Goal: Task Accomplishment & Management: Complete application form

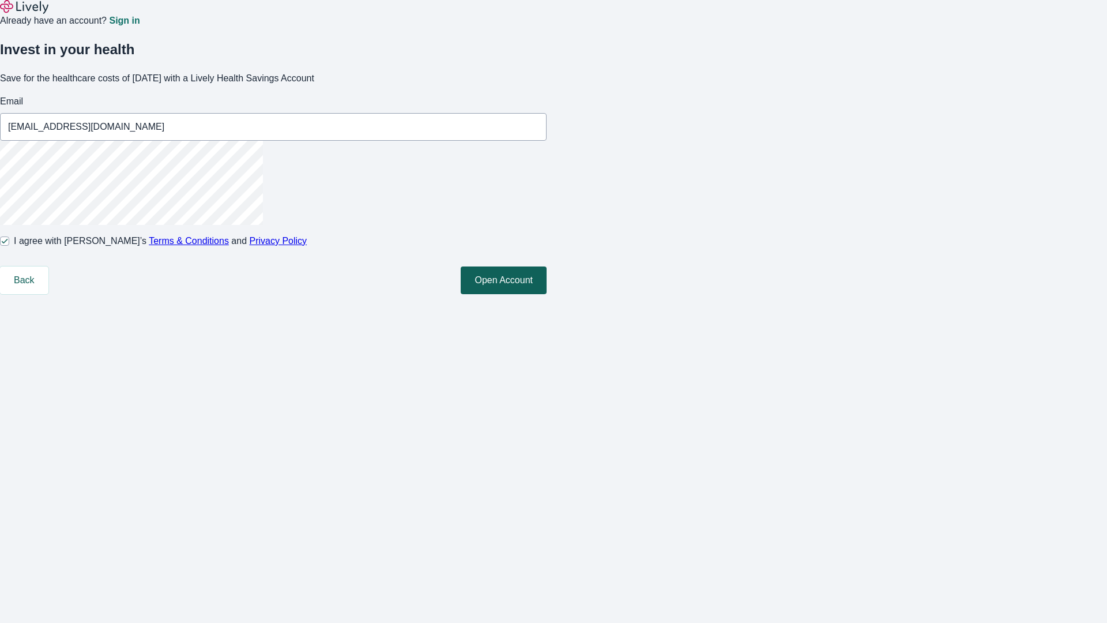
click at [547, 294] on button "Open Account" at bounding box center [504, 280] width 86 height 28
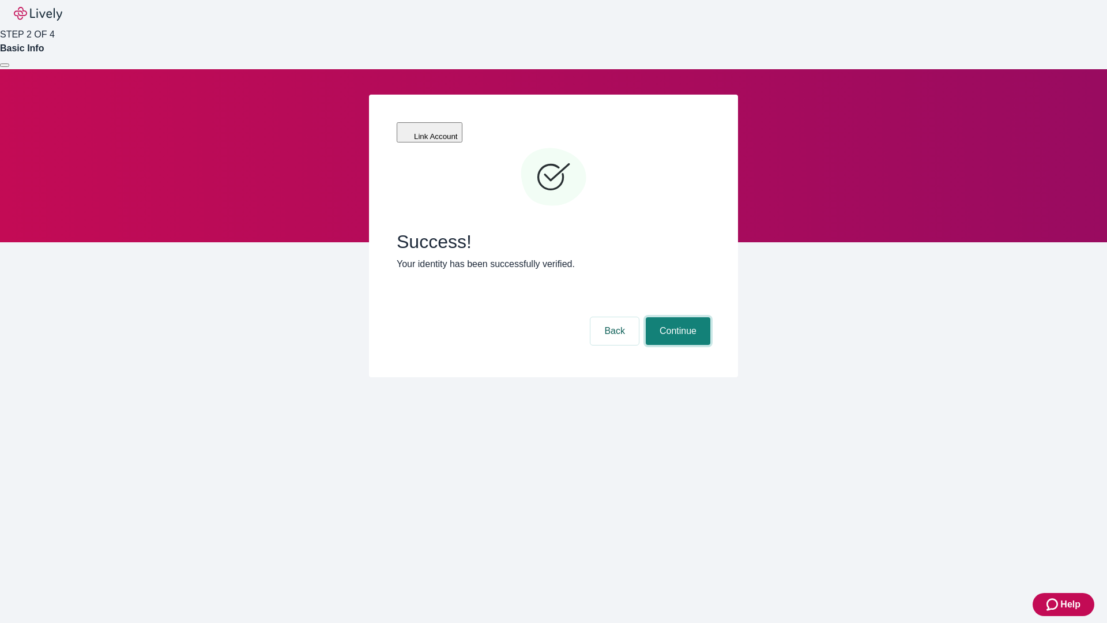
click at [676, 317] on button "Continue" at bounding box center [678, 331] width 65 height 28
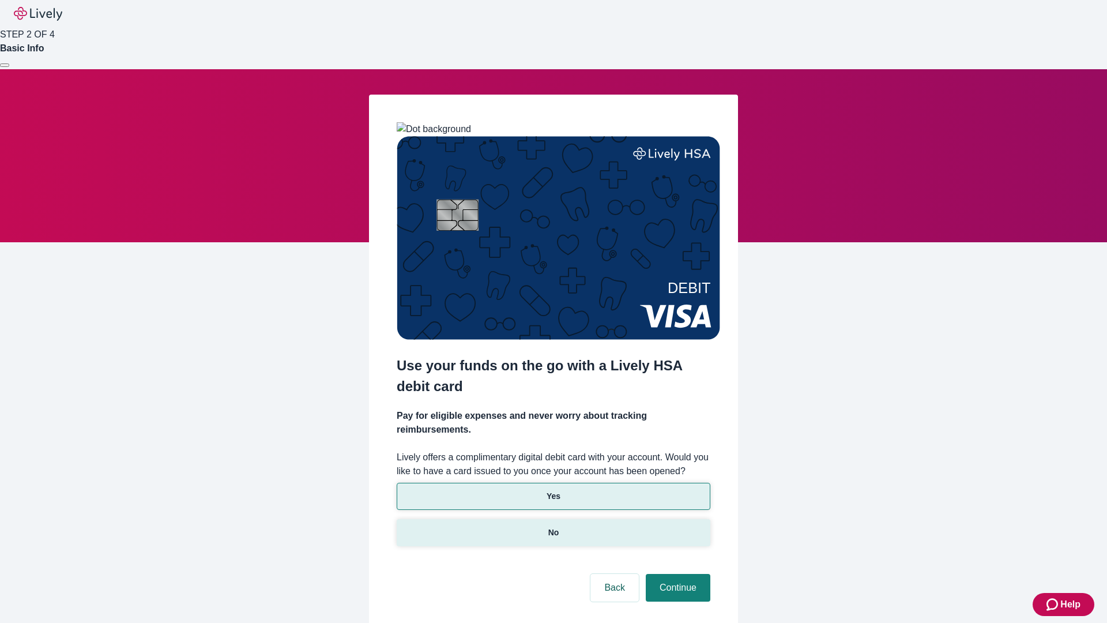
click at [553, 526] on p "No" at bounding box center [553, 532] width 11 height 12
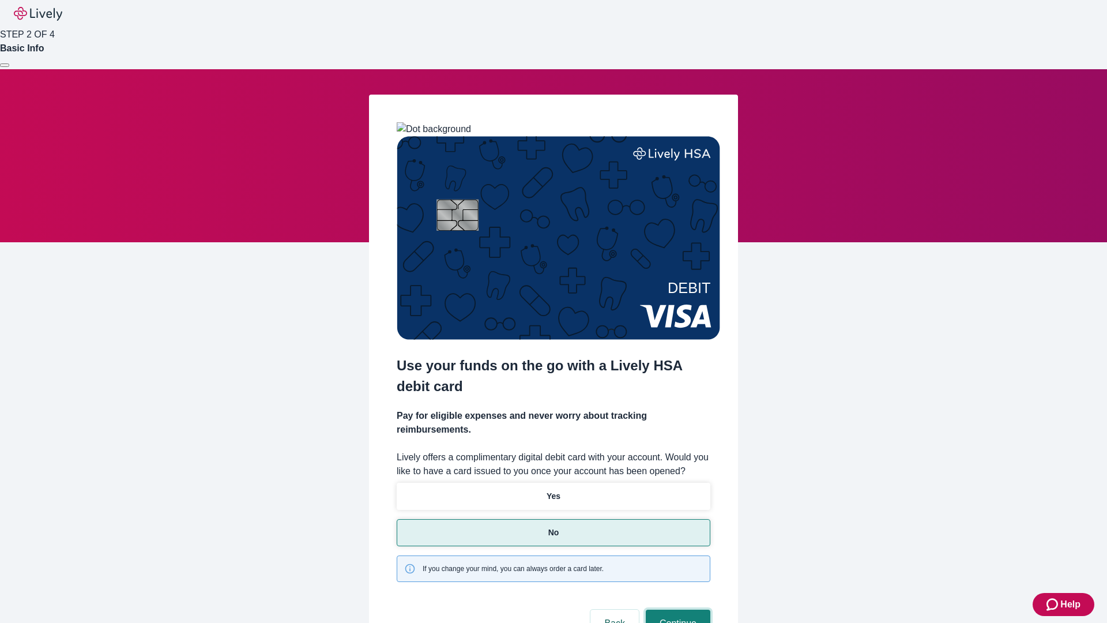
click at [676, 609] on button "Continue" at bounding box center [678, 623] width 65 height 28
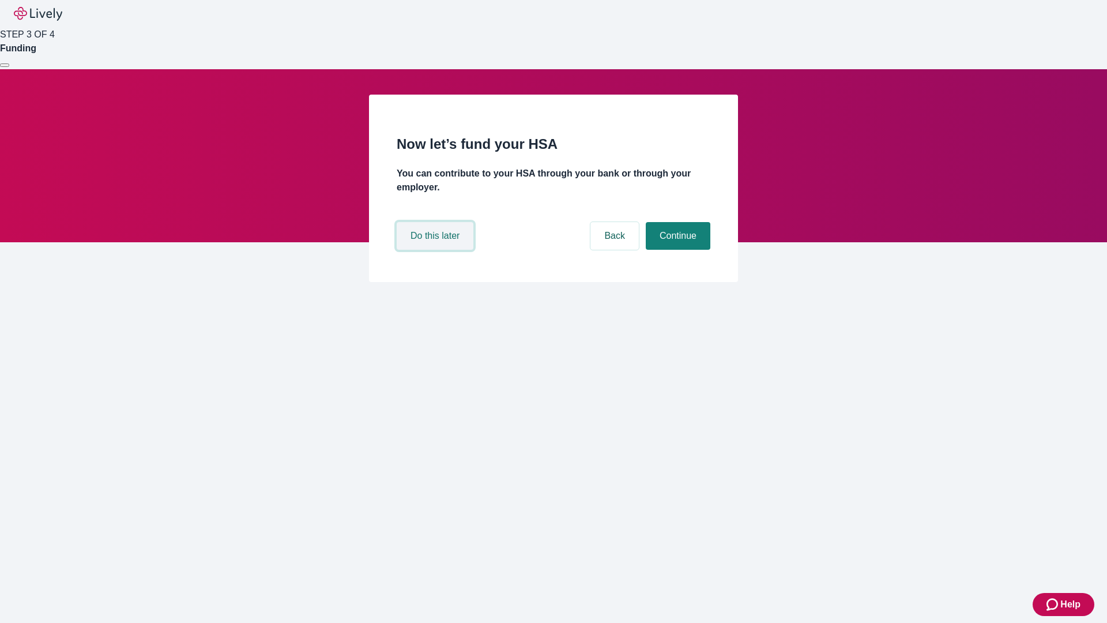
click at [436, 250] on button "Do this later" at bounding box center [435, 236] width 77 height 28
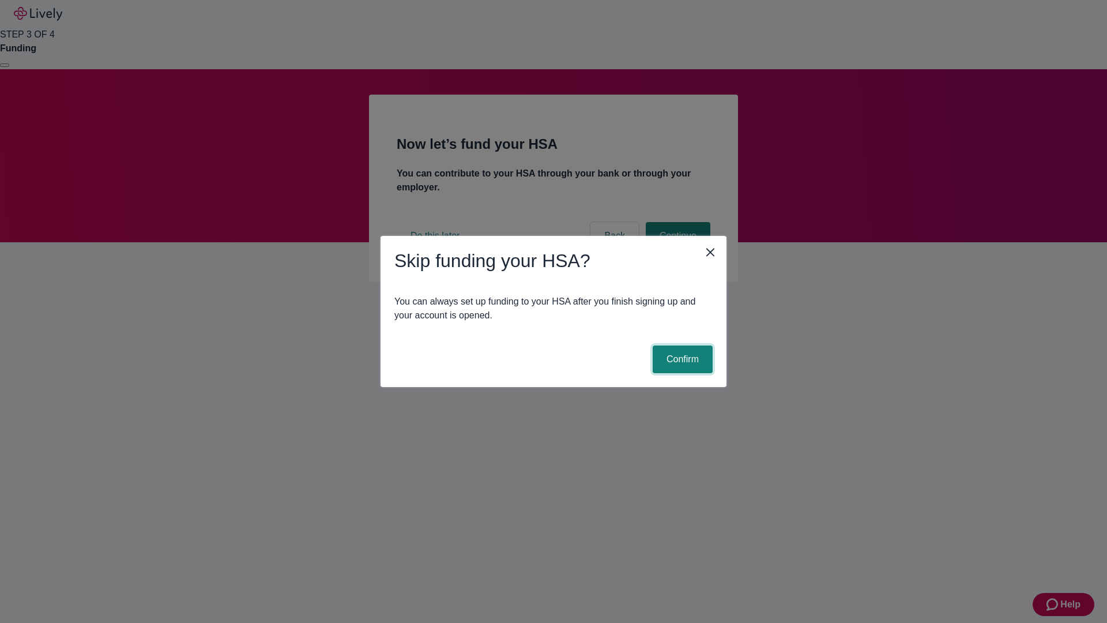
click at [681, 359] on button "Confirm" at bounding box center [683, 359] width 60 height 28
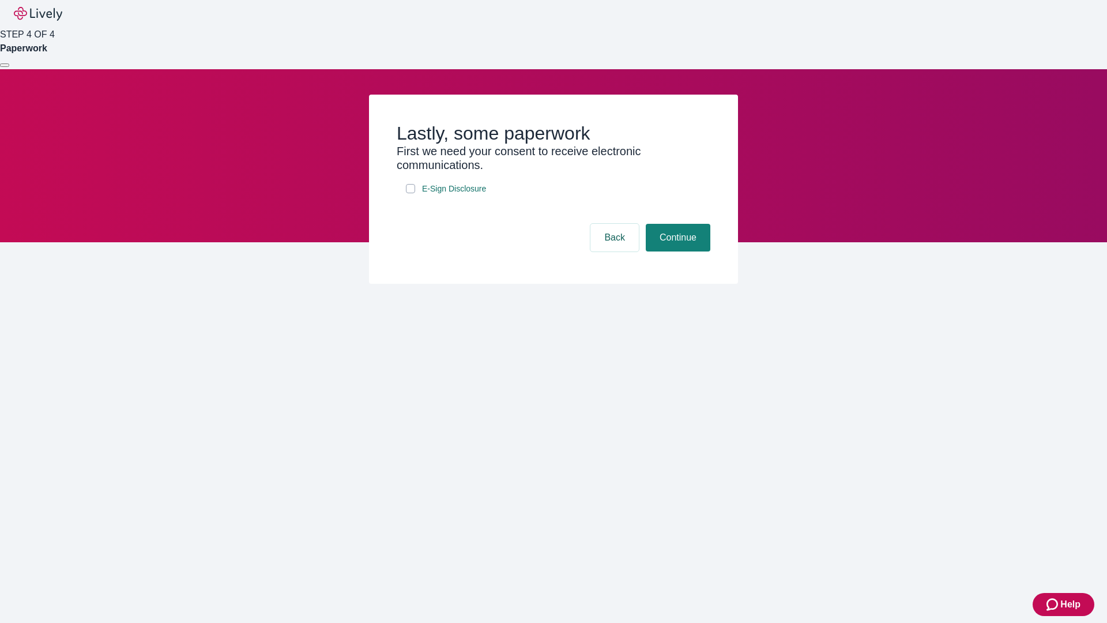
click at [410, 193] on input "E-Sign Disclosure" at bounding box center [410, 188] width 9 height 9
checkbox input "true"
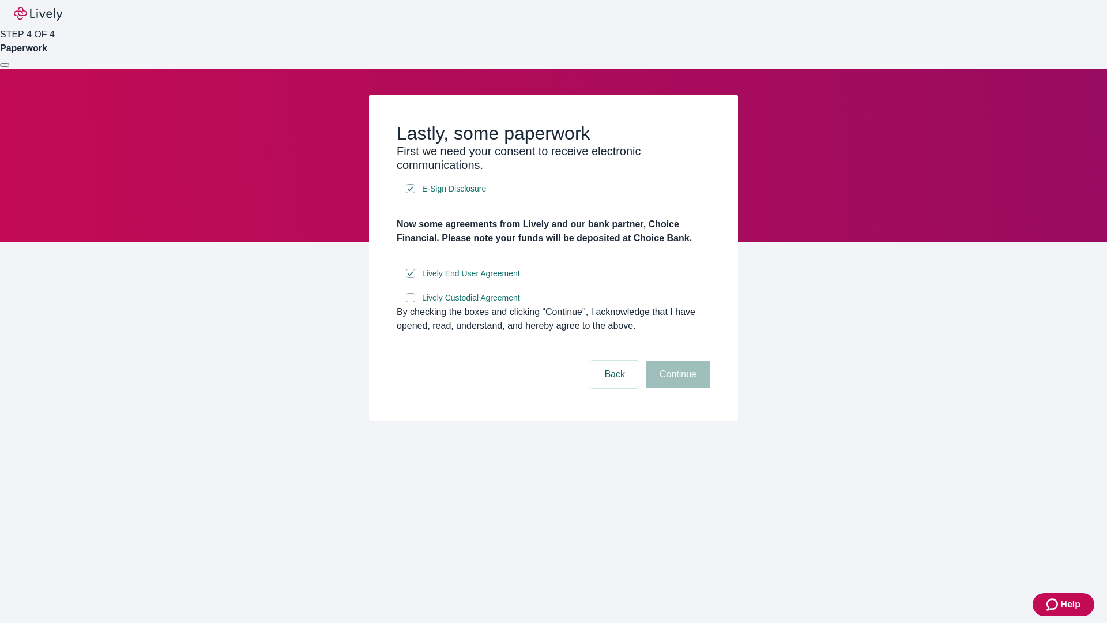
click at [410, 302] on input "Lively Custodial Agreement" at bounding box center [410, 297] width 9 height 9
checkbox input "true"
click at [676, 388] on button "Continue" at bounding box center [678, 374] width 65 height 28
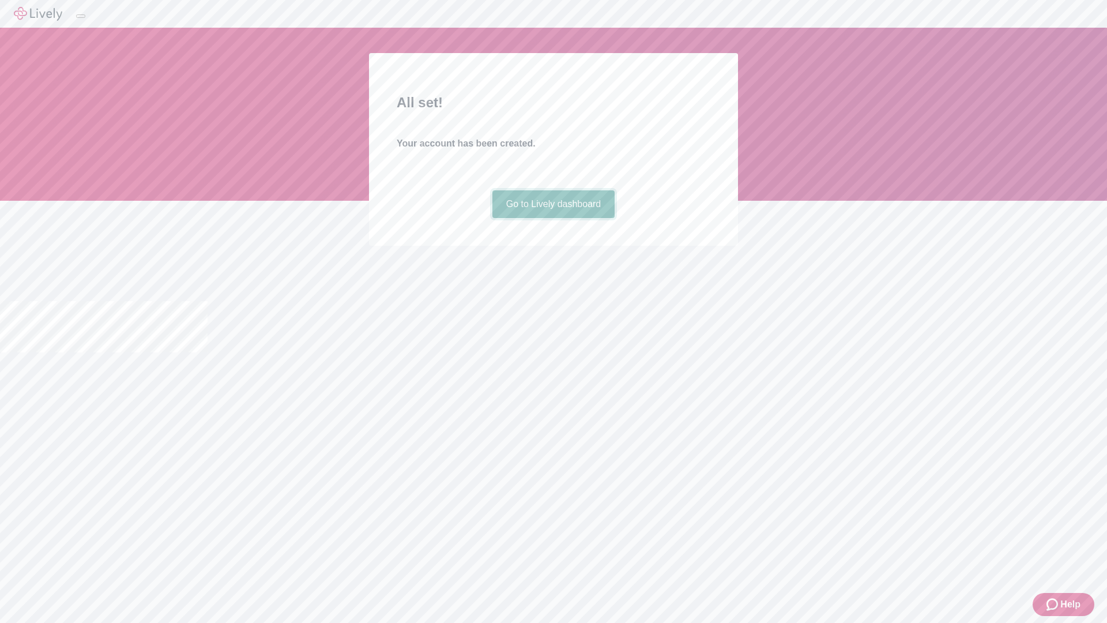
click at [553, 218] on link "Go to Lively dashboard" at bounding box center [553, 204] width 123 height 28
